Goal: Navigation & Orientation: Find specific page/section

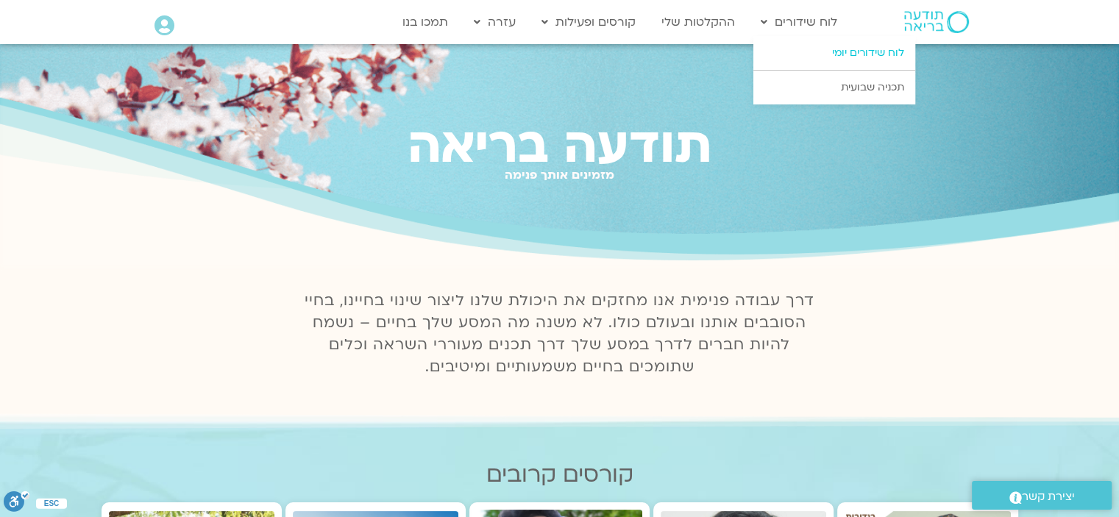
click at [845, 49] on link "לוח שידורים יומי" at bounding box center [835, 53] width 162 height 34
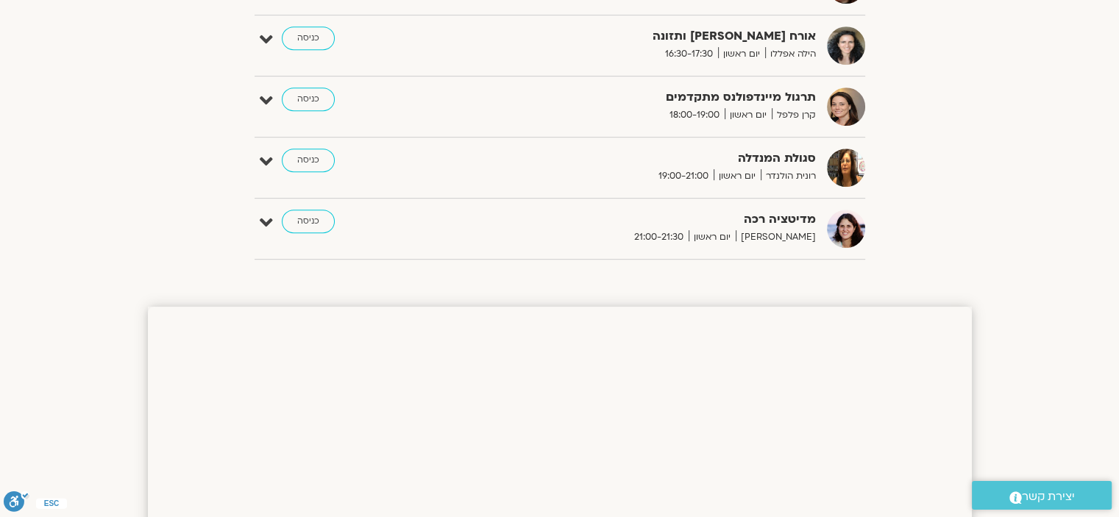
scroll to position [679, 0]
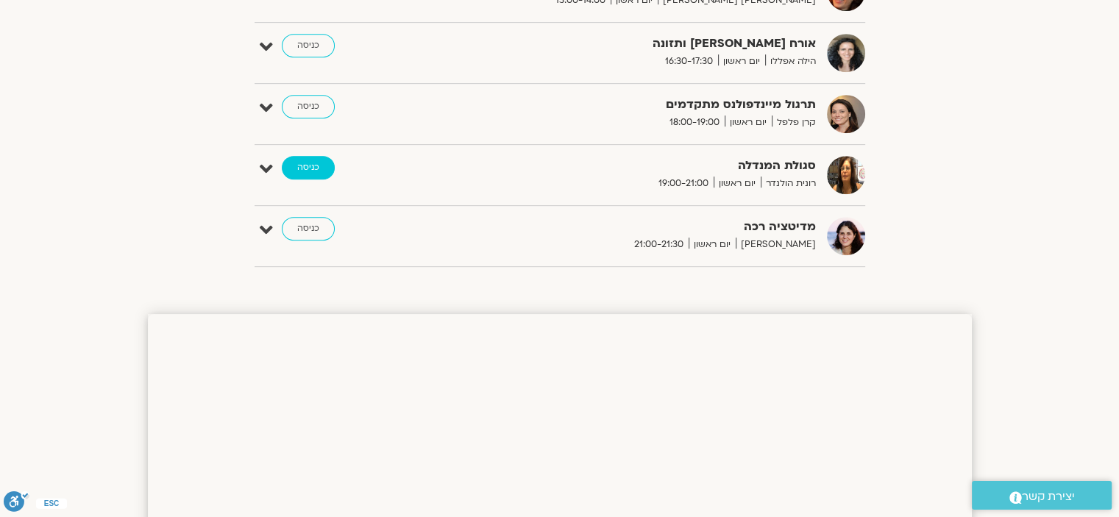
click at [302, 171] on link "כניסה" at bounding box center [308, 168] width 53 height 24
